Goal: Task Accomplishment & Management: Manage account settings

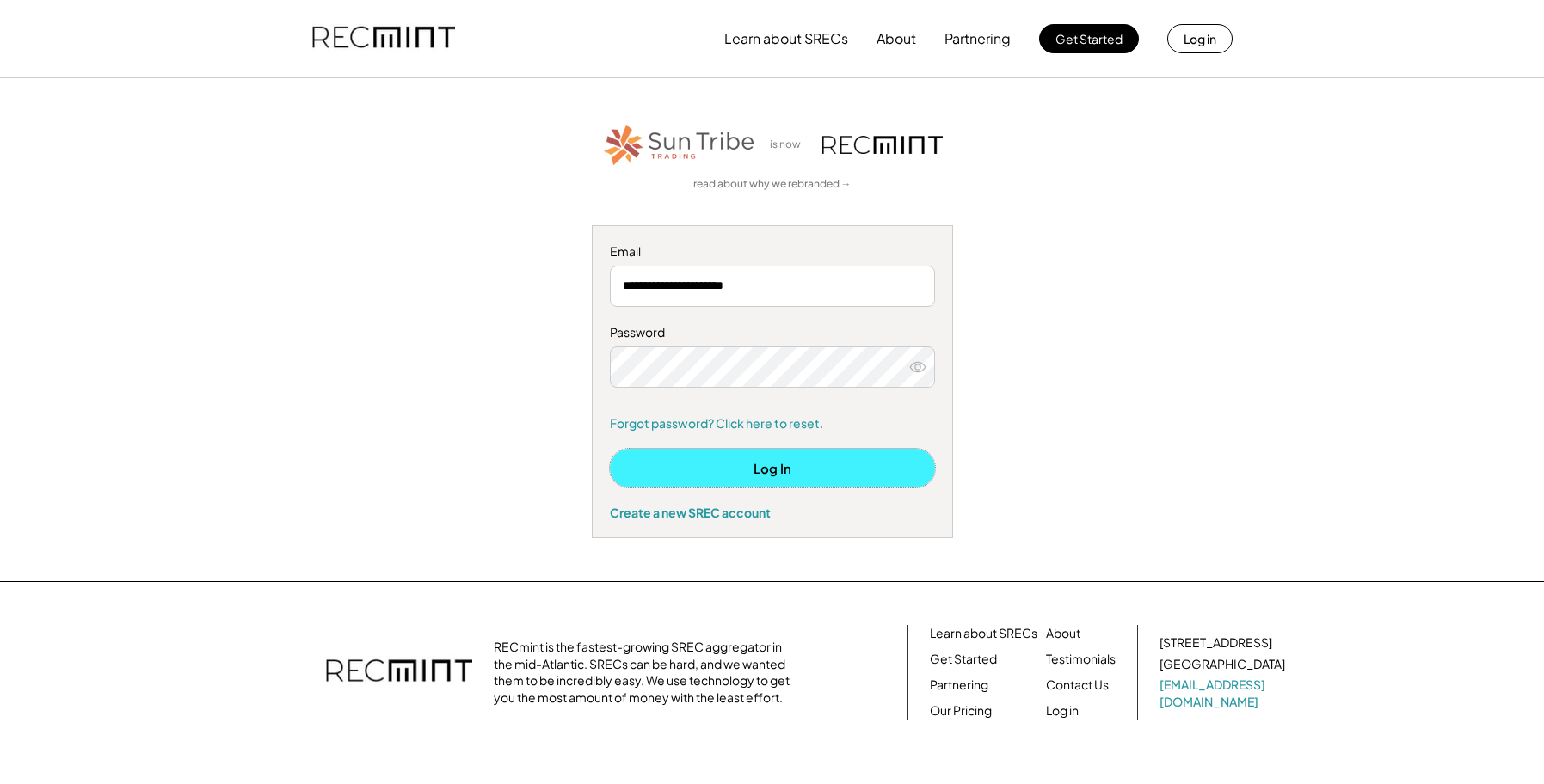
click at [759, 474] on button "Log In" at bounding box center [772, 468] width 326 height 39
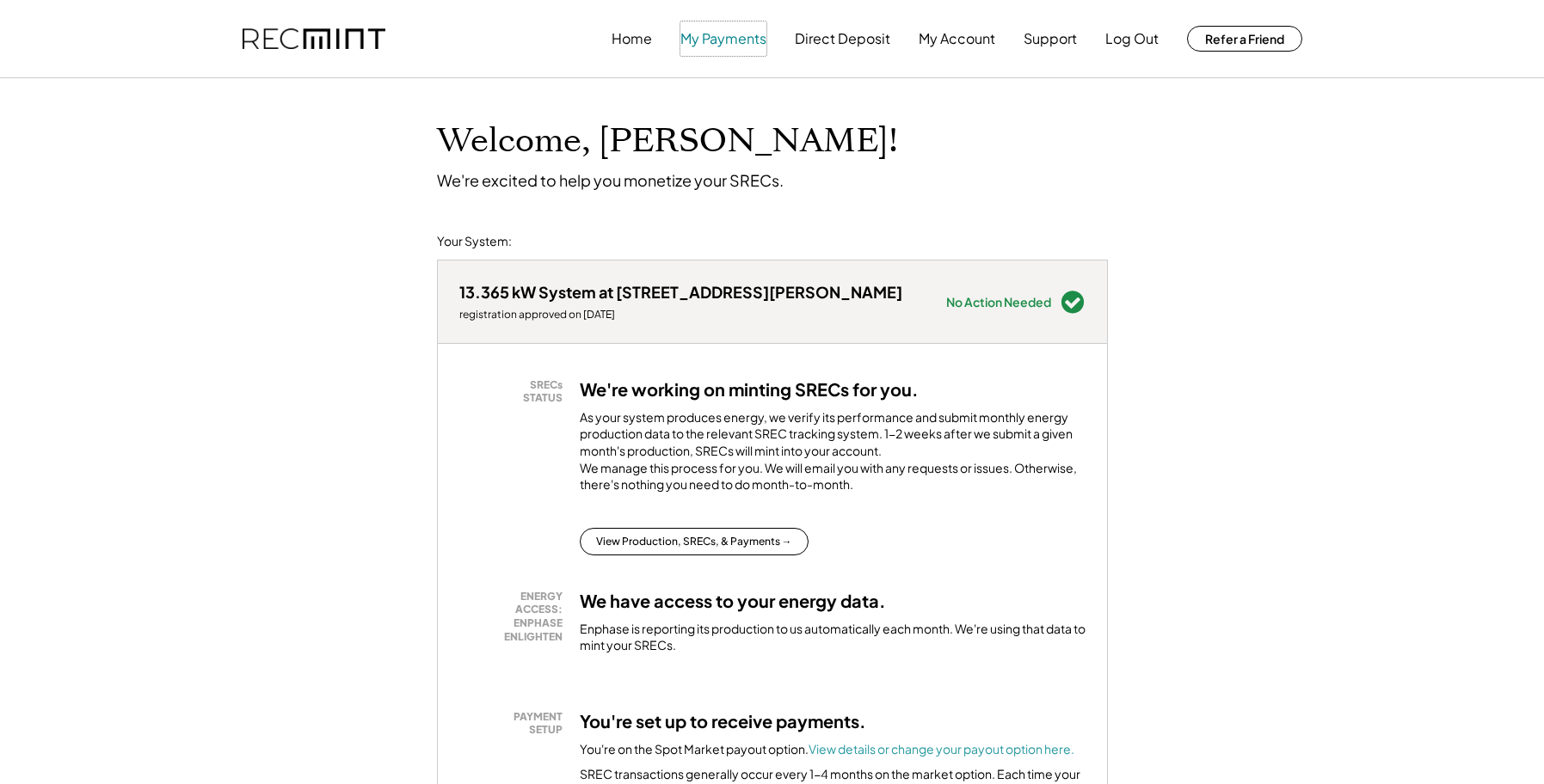
click at [706, 42] on button "My Payments" at bounding box center [723, 39] width 86 height 34
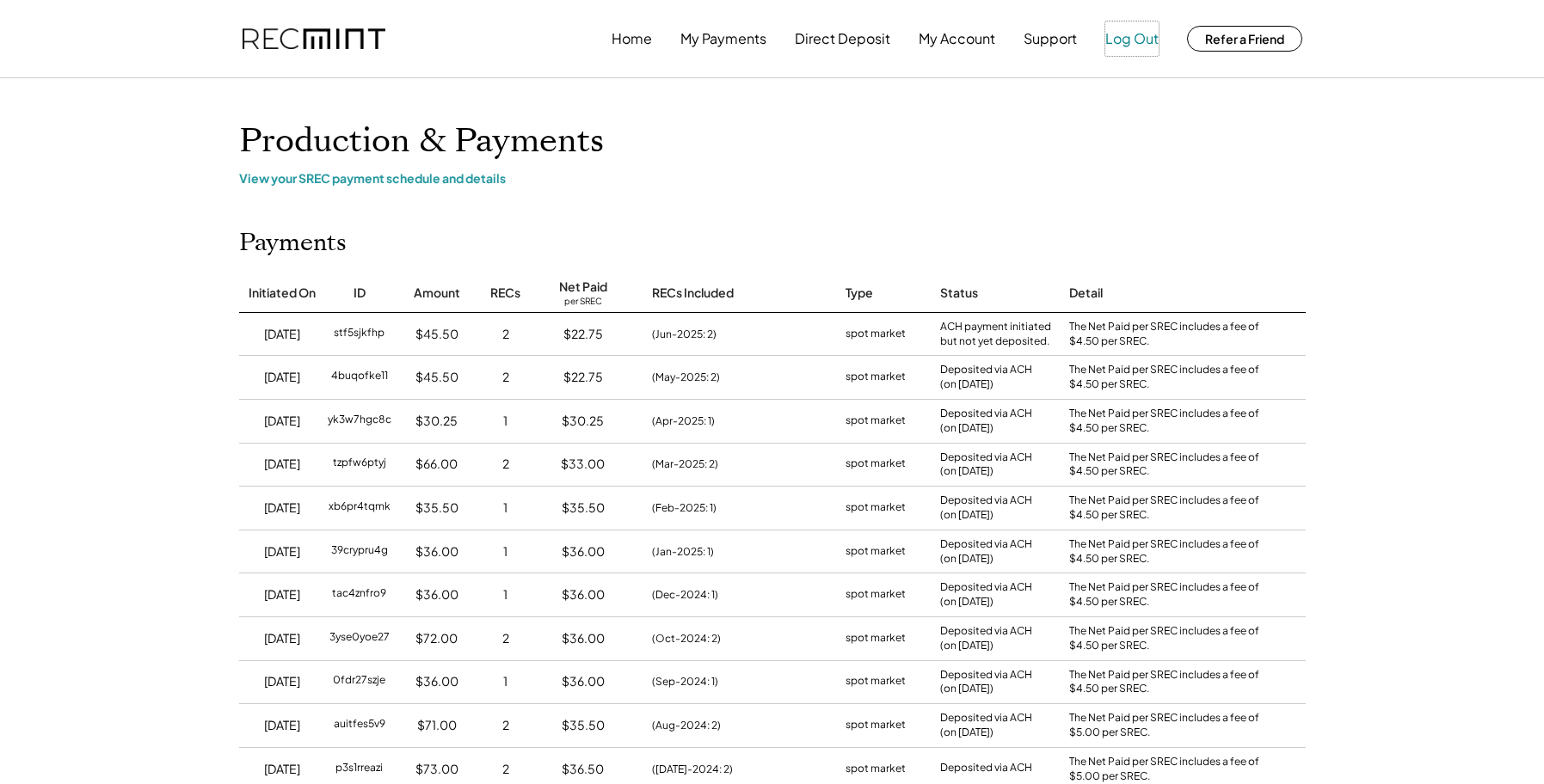
click at [1132, 42] on button "Log Out" at bounding box center [1131, 39] width 53 height 34
